Goal: Task Accomplishment & Management: Complete application form

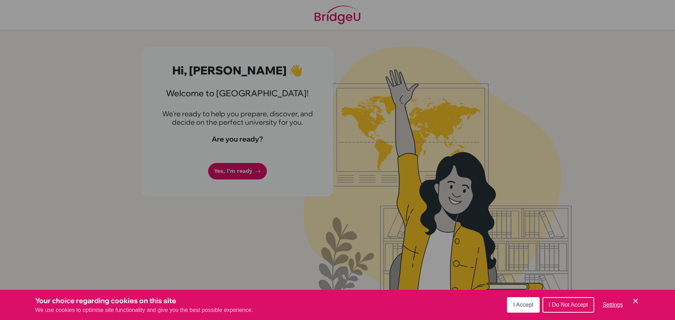
click at [518, 305] on span "I Accept" at bounding box center [523, 305] width 20 height 6
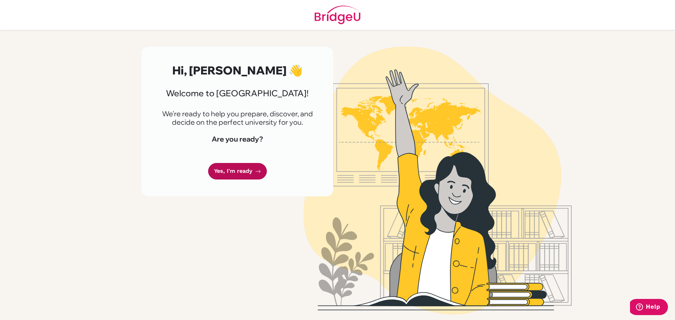
click at [233, 169] on link "Yes, I'm ready" at bounding box center [237, 171] width 59 height 17
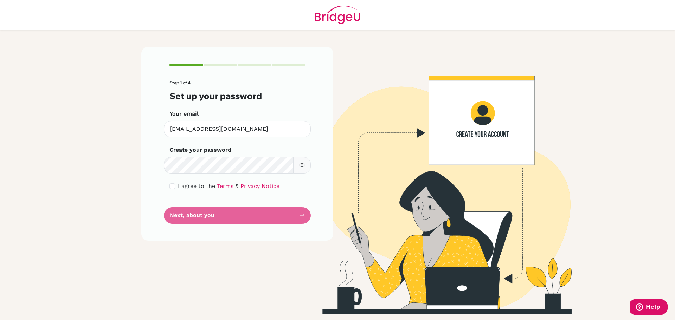
click at [307, 165] on button "button" at bounding box center [302, 165] width 18 height 17
click at [173, 187] on input "checkbox" at bounding box center [172, 186] width 6 height 6
checkbox input "true"
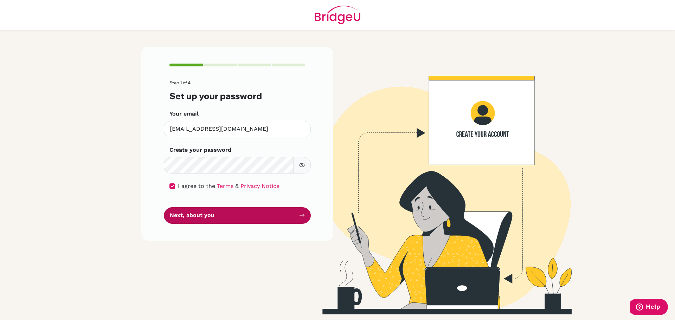
click at [273, 216] on button "Next, about you" at bounding box center [237, 215] width 147 height 17
